Goal: Navigation & Orientation: Find specific page/section

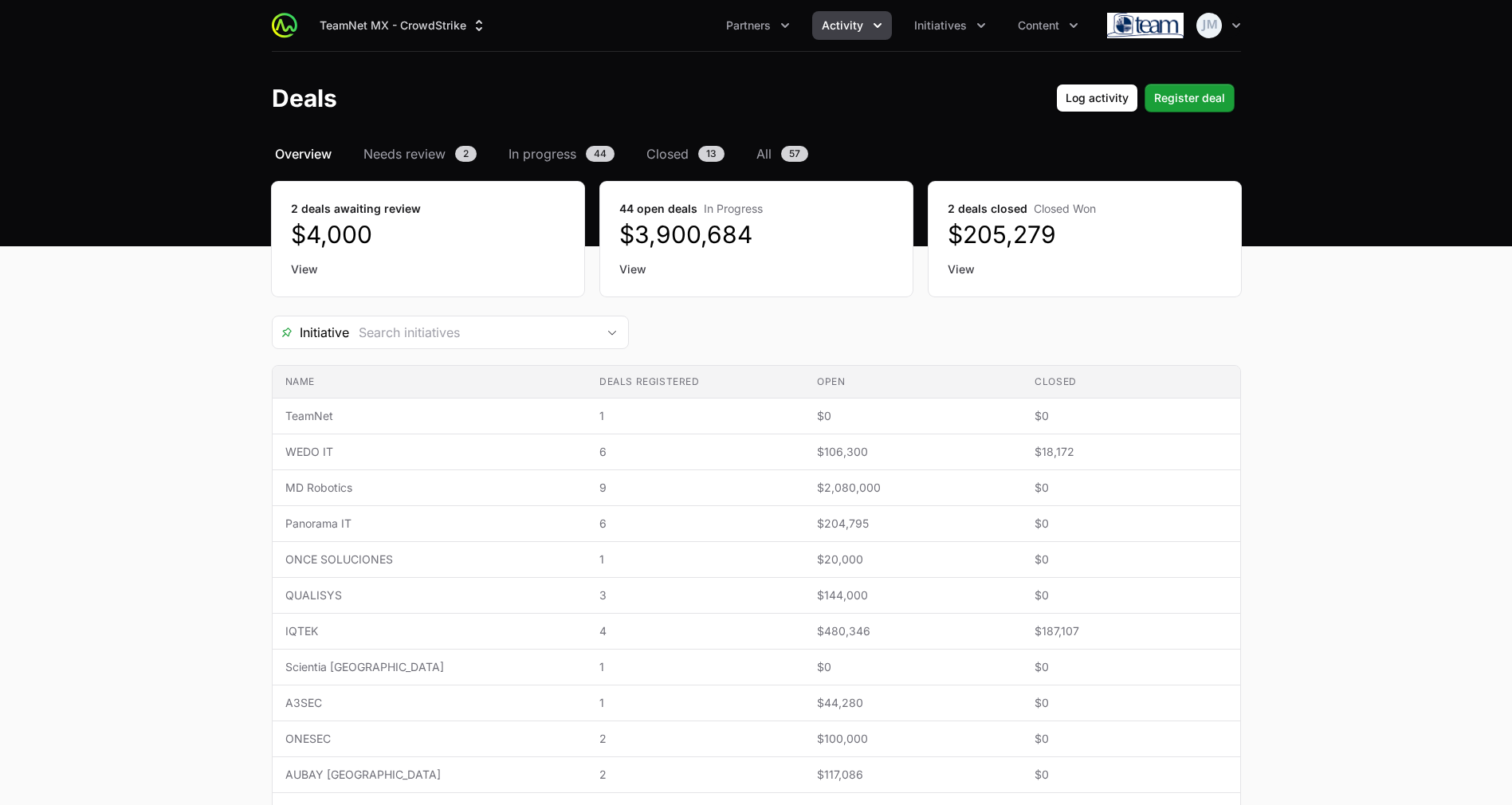
click at [871, 25] on icon "Activity menu" at bounding box center [877, 25] width 16 height 16
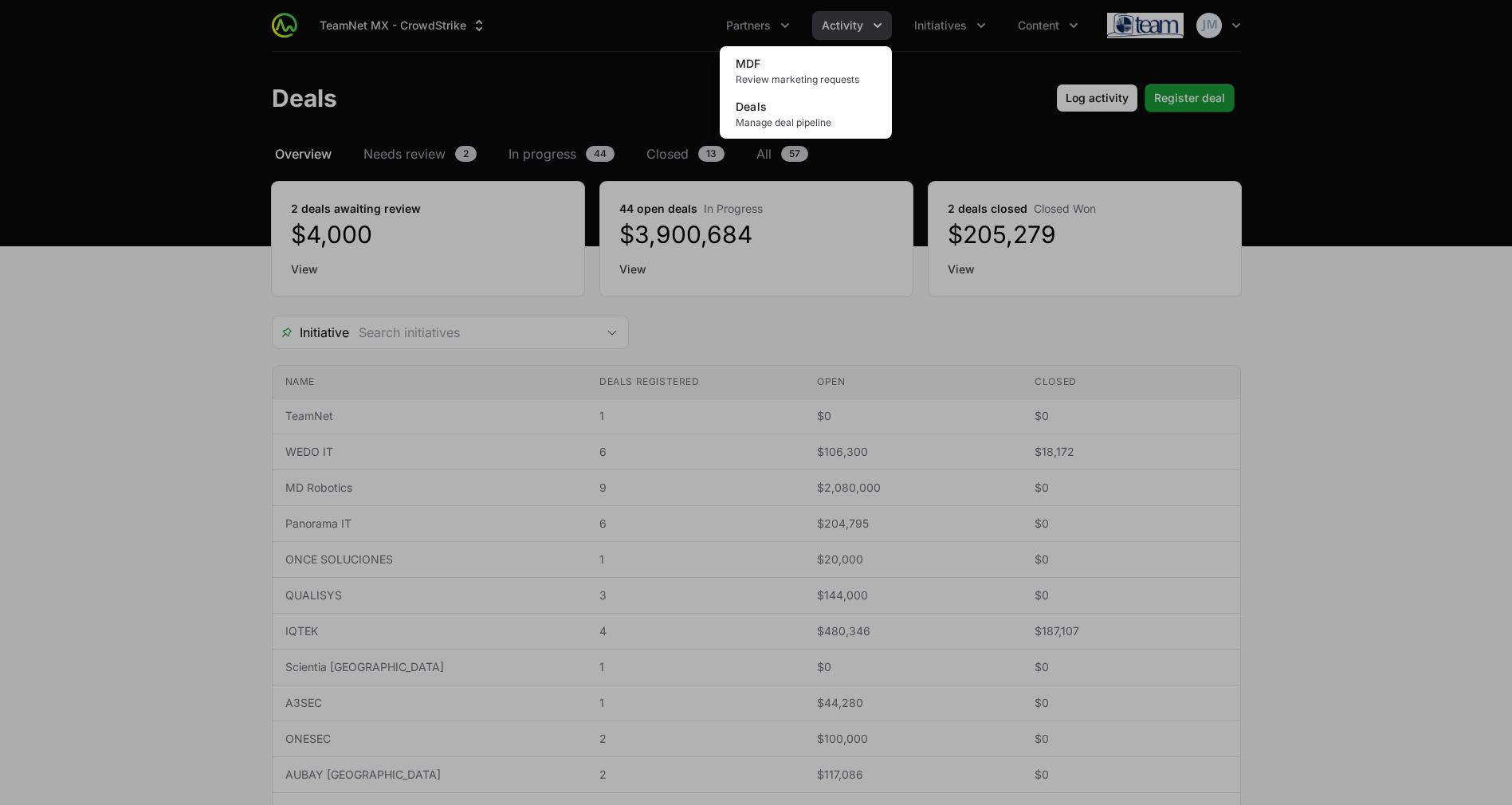
click at [743, 39] on div "Activity menu" at bounding box center [756, 402] width 1512 height 805
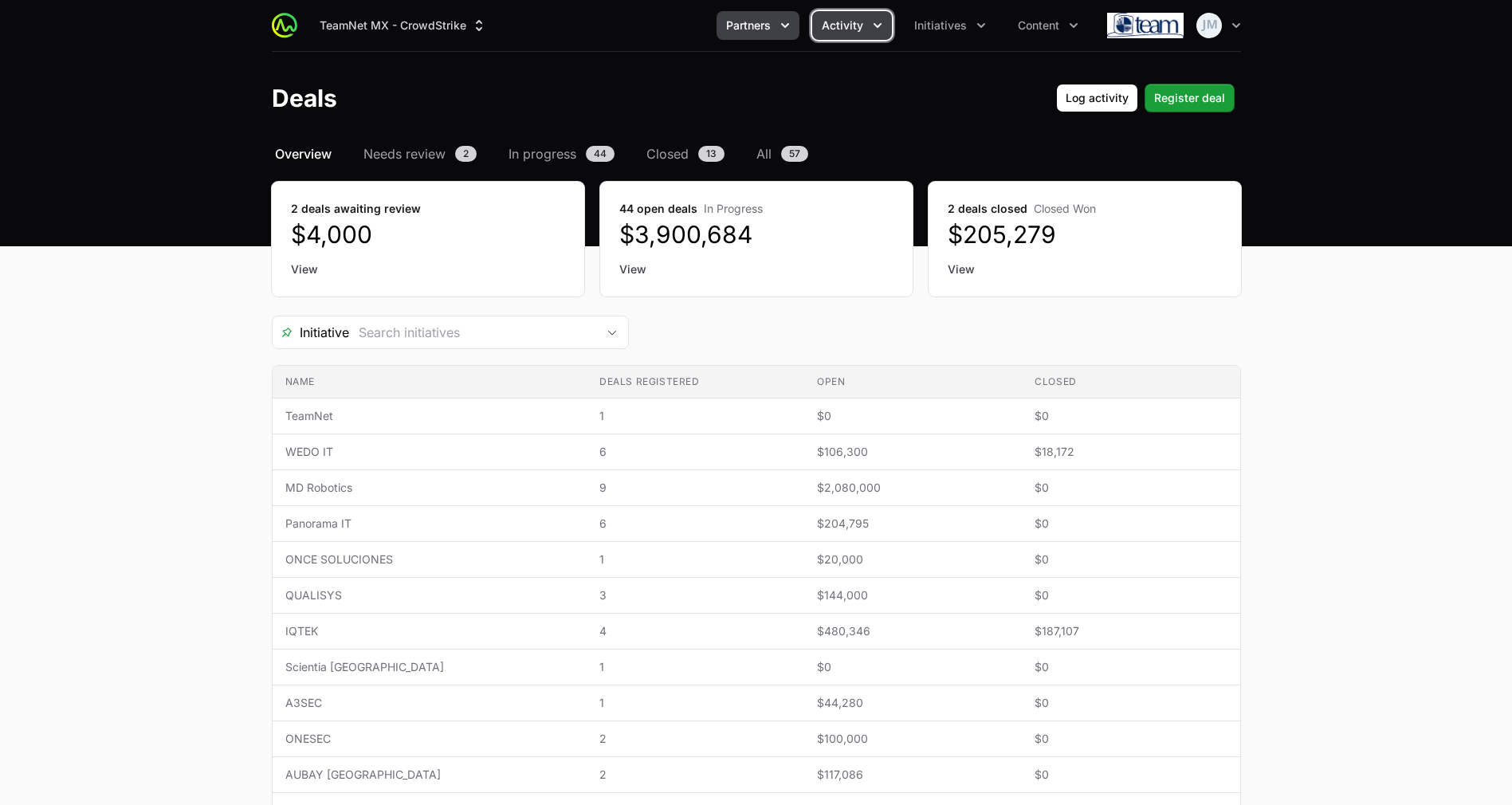
click at [787, 29] on icon "Partners menu" at bounding box center [785, 25] width 16 height 16
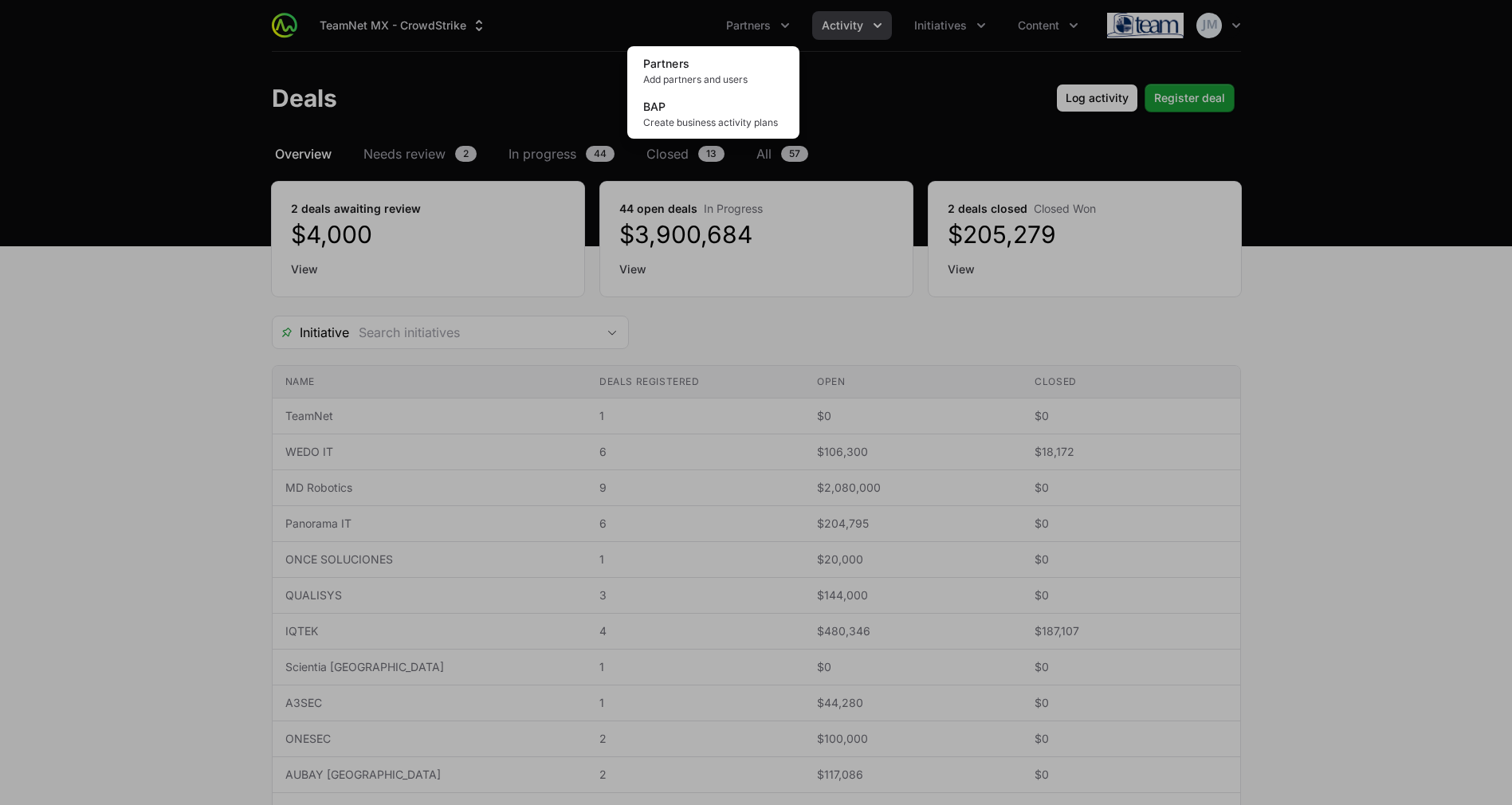
click at [972, 14] on div "Partners menu" at bounding box center [756, 402] width 1512 height 805
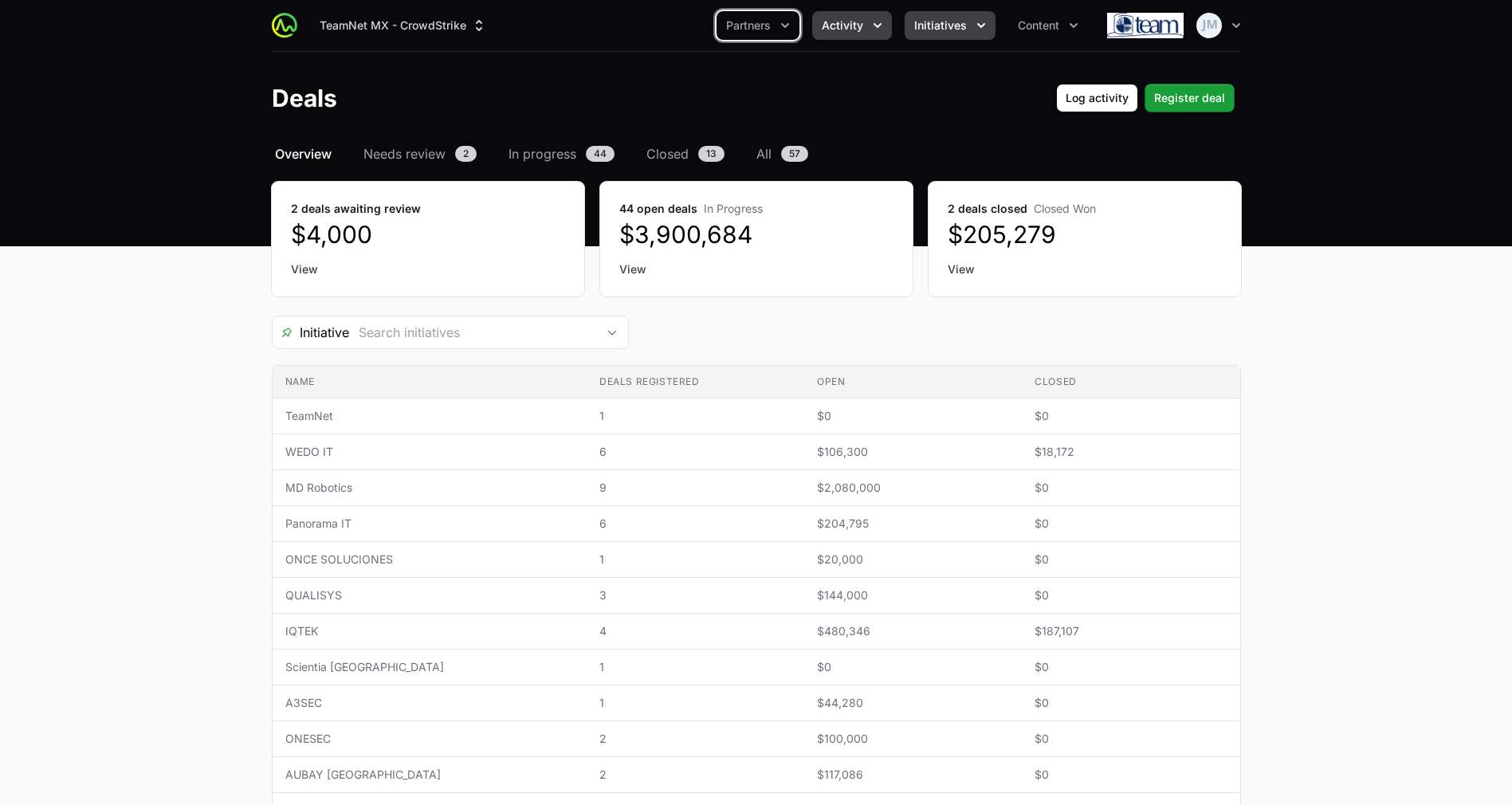
click at [970, 18] on button "Initiatives" at bounding box center [951, 25] width 91 height 28
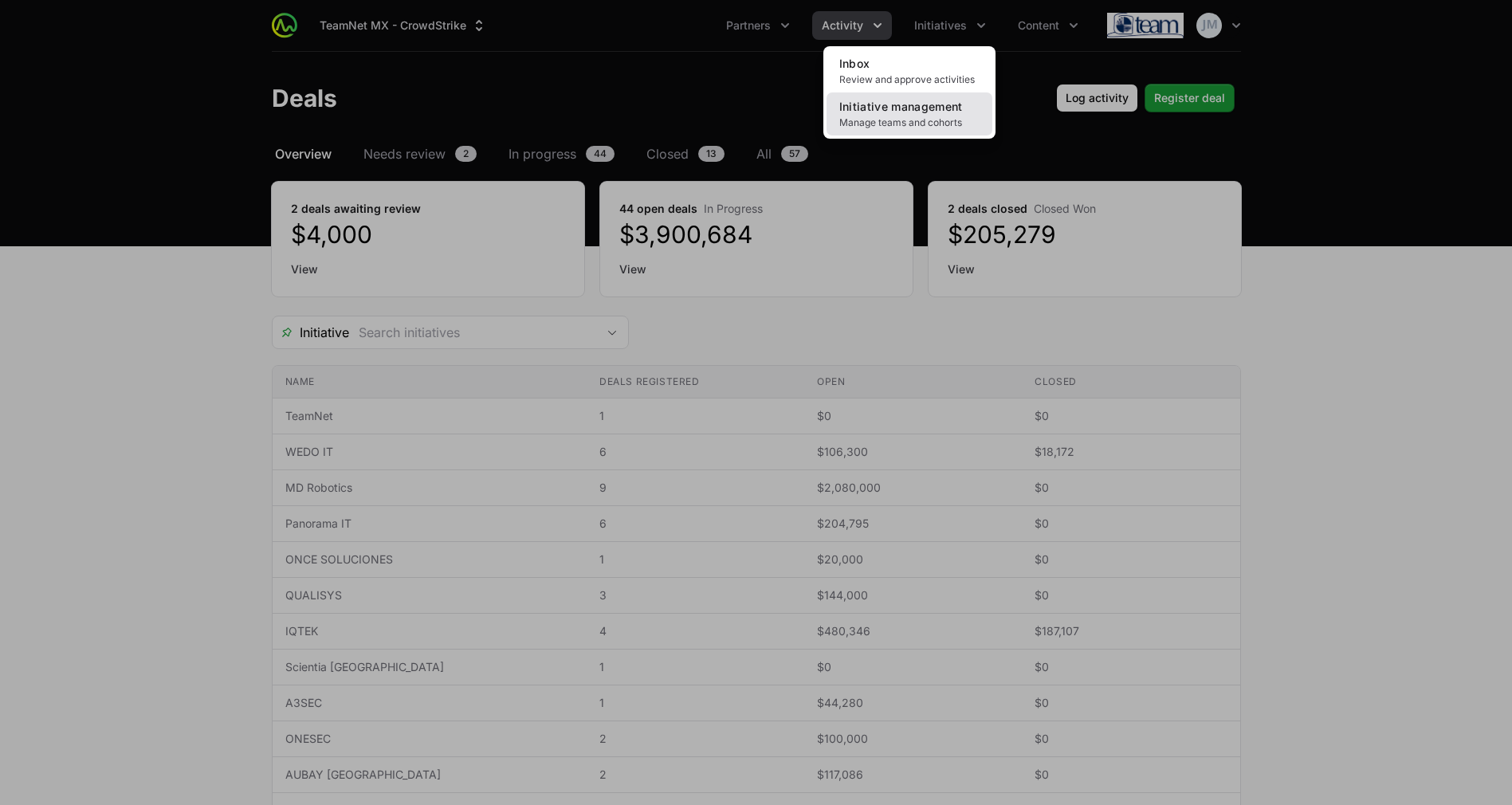
click at [896, 119] on span "Manage teams and cohorts" at bounding box center [910, 123] width 141 height 13
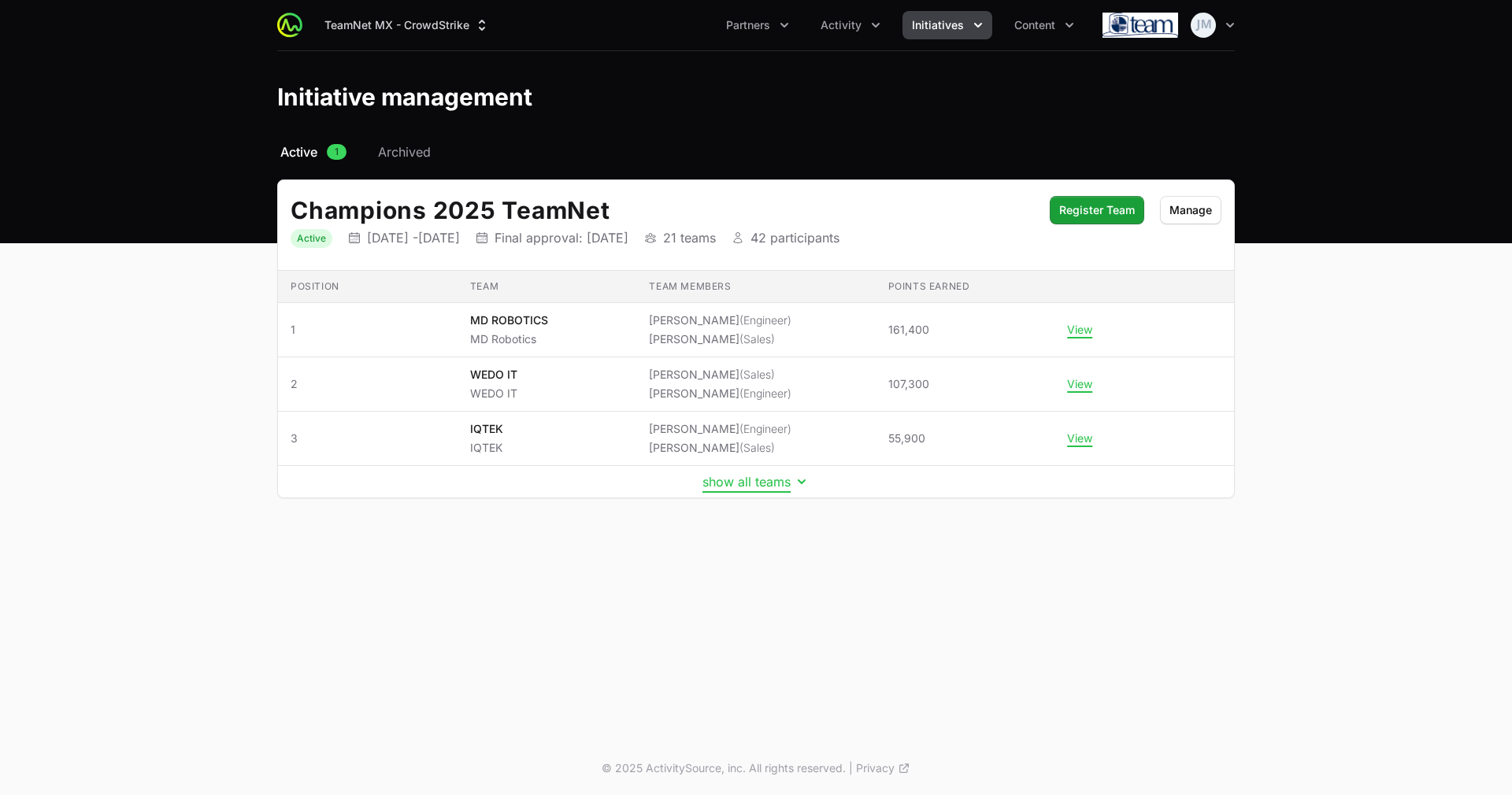
click at [745, 477] on button "show all teams" at bounding box center [756, 481] width 107 height 15
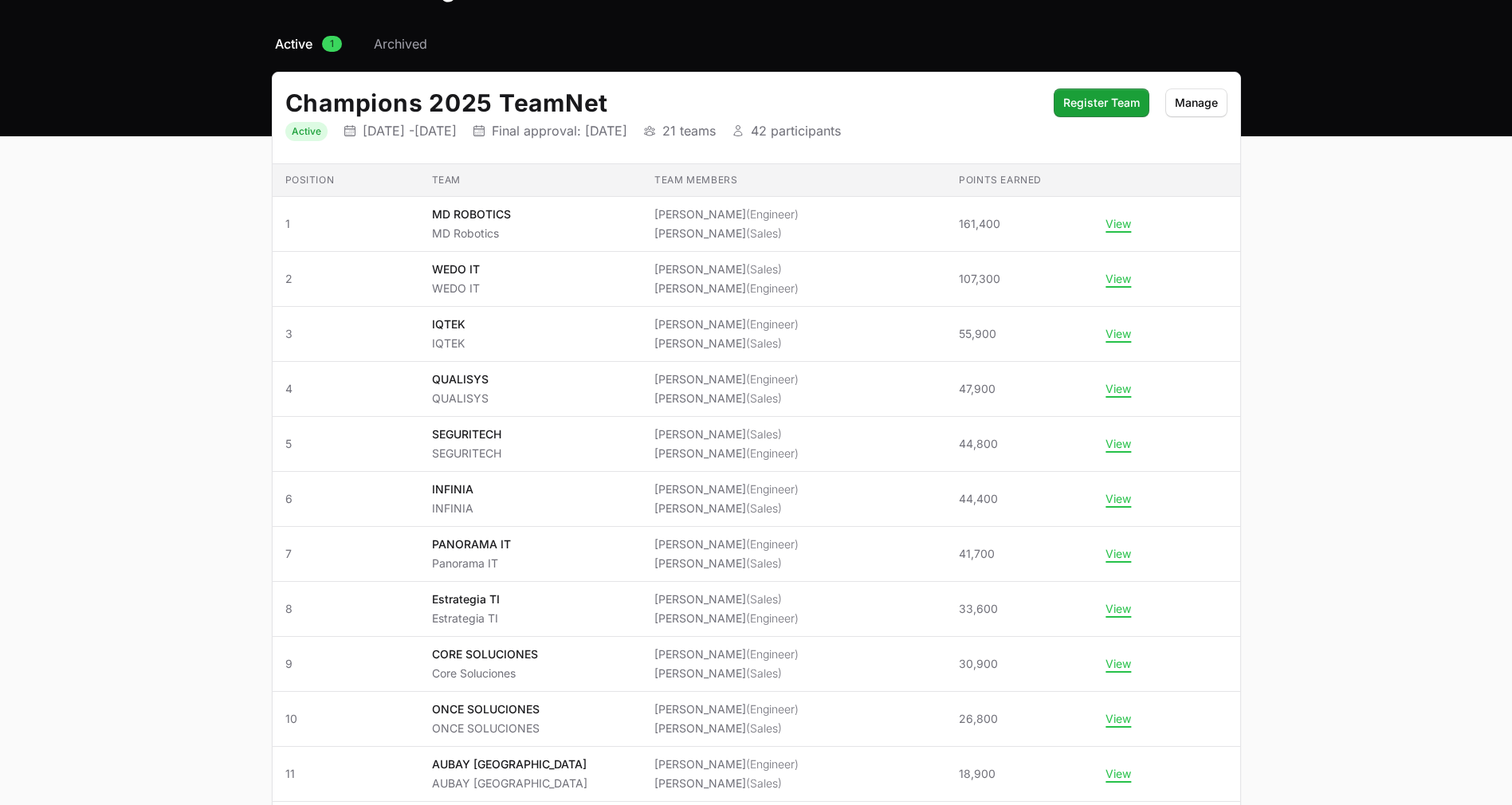
scroll to position [78, 0]
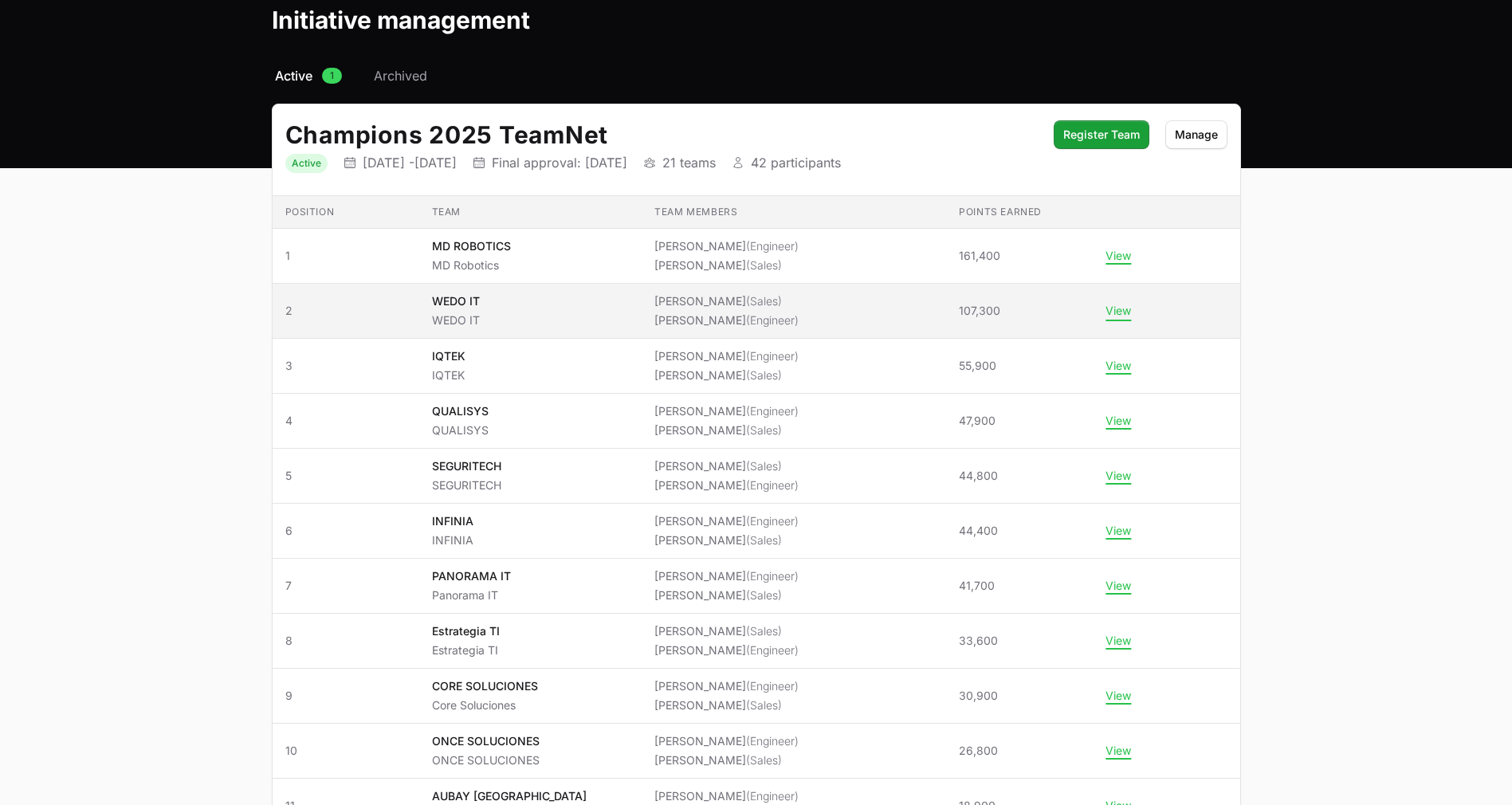
click at [1110, 311] on button "View" at bounding box center [1119, 311] width 26 height 15
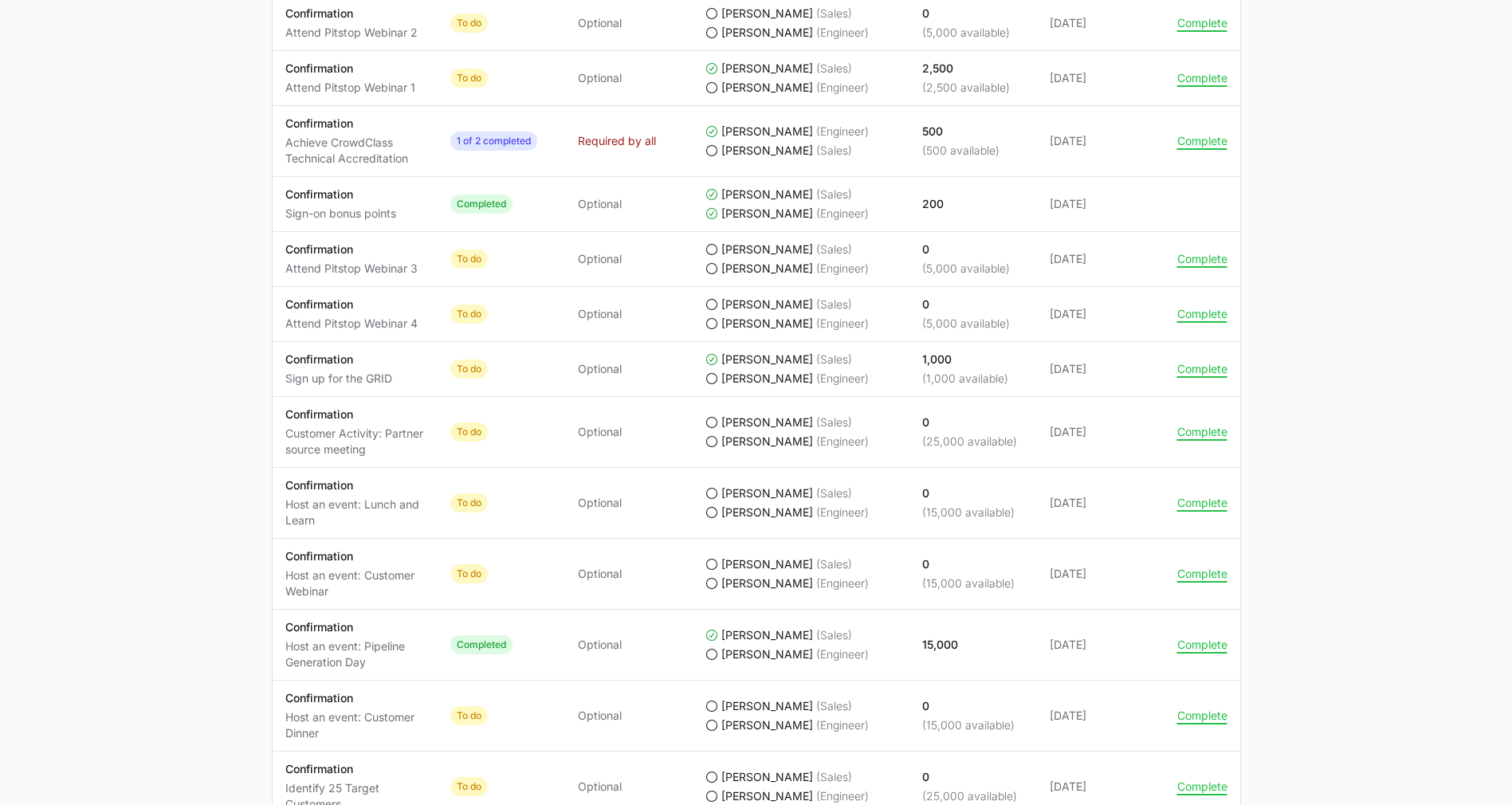
scroll to position [937, 0]
